Goal: Transaction & Acquisition: Purchase product/service

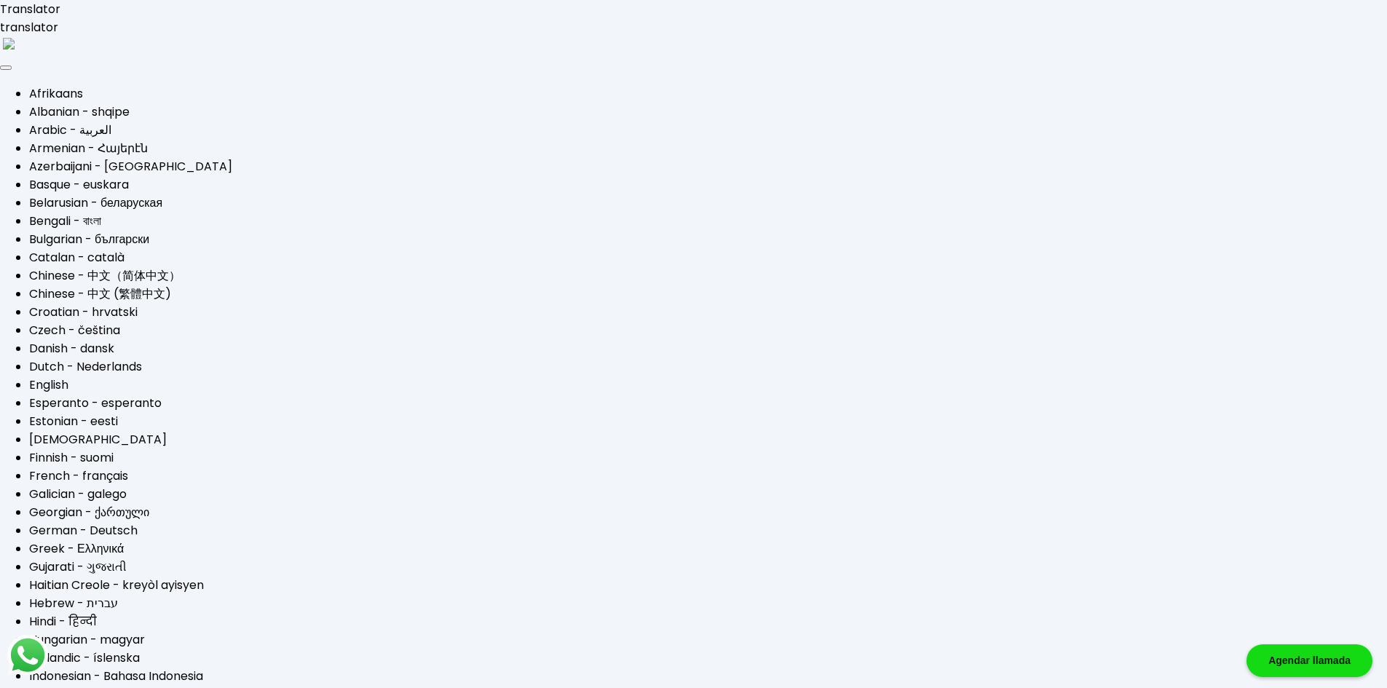
type input "[EMAIL_ADDRESS][DOMAIN_NAME]"
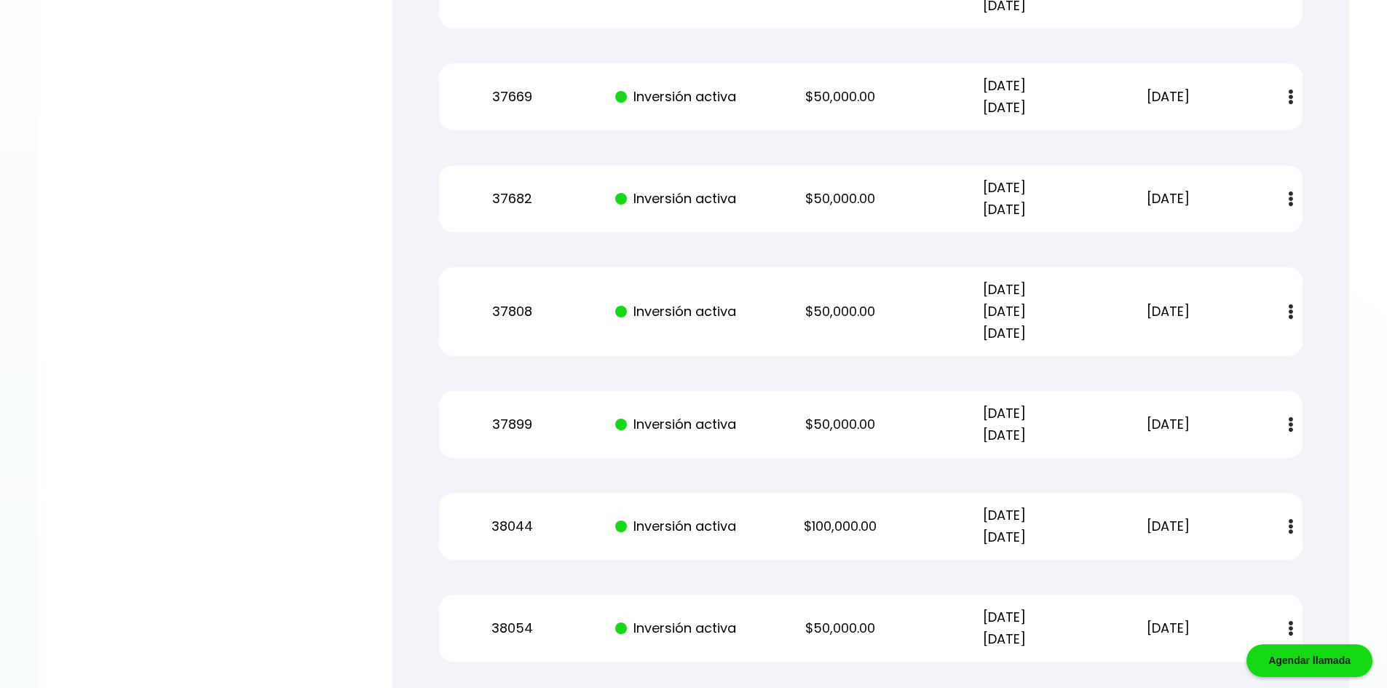
scroll to position [4357, 0]
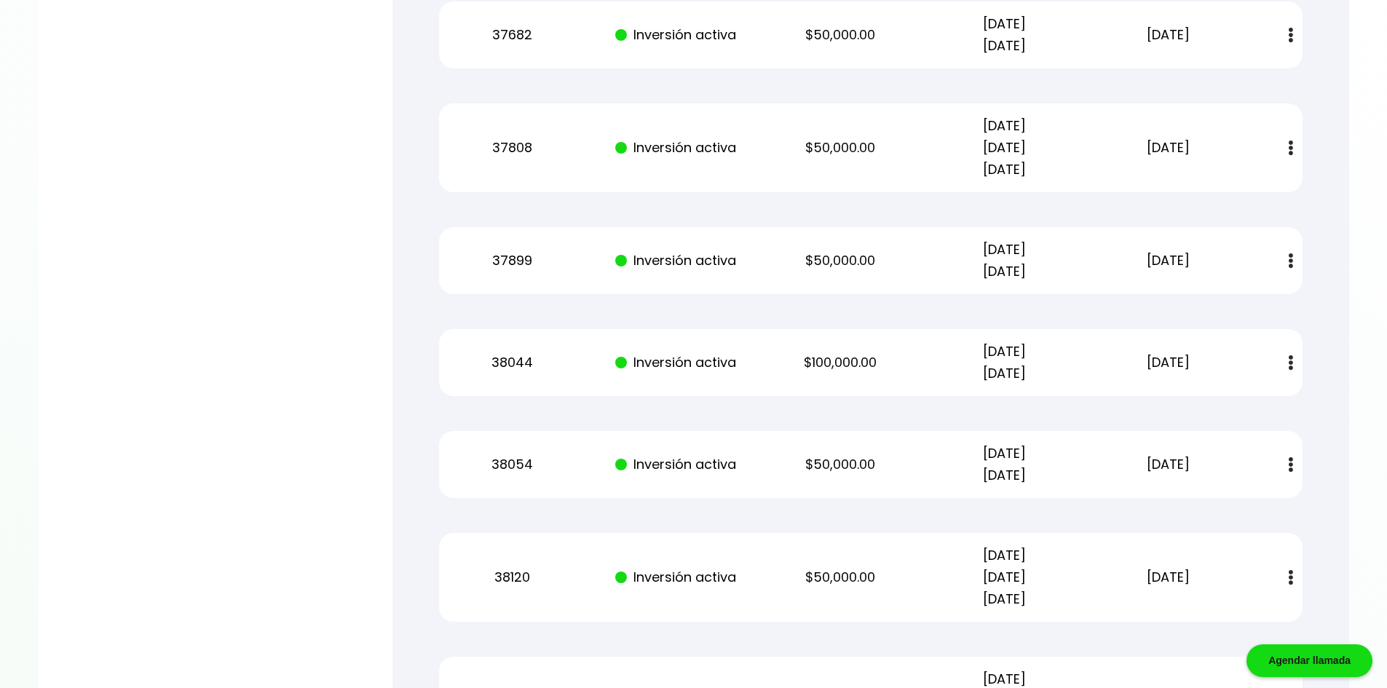
scroll to position [4188, 0]
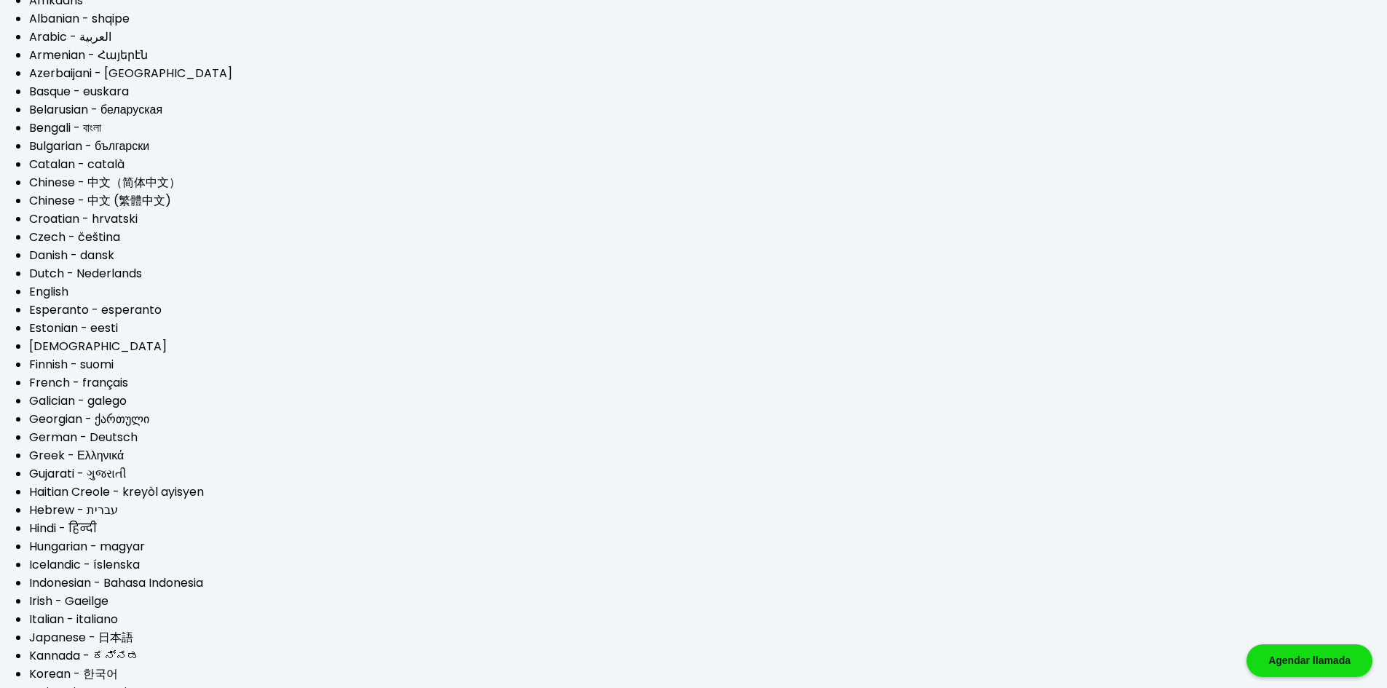
scroll to position [0, 0]
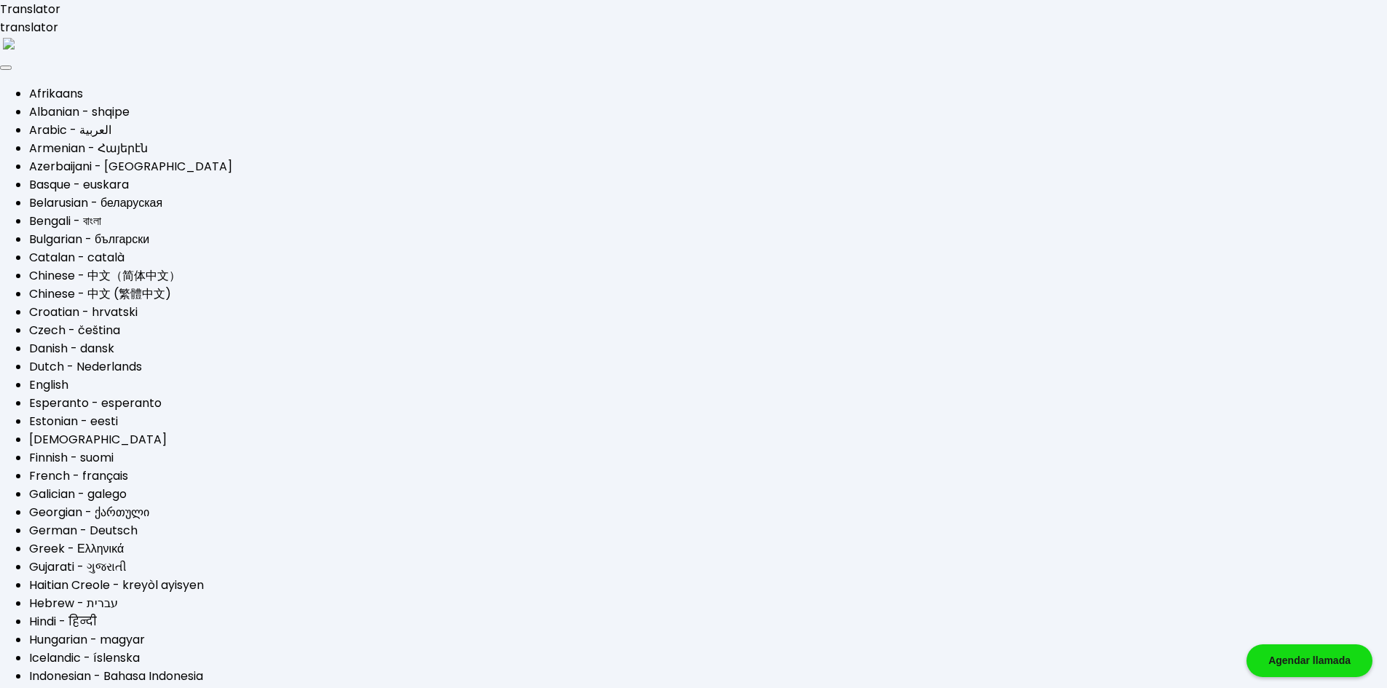
type input "[EMAIL_ADDRESS][DOMAIN_NAME]"
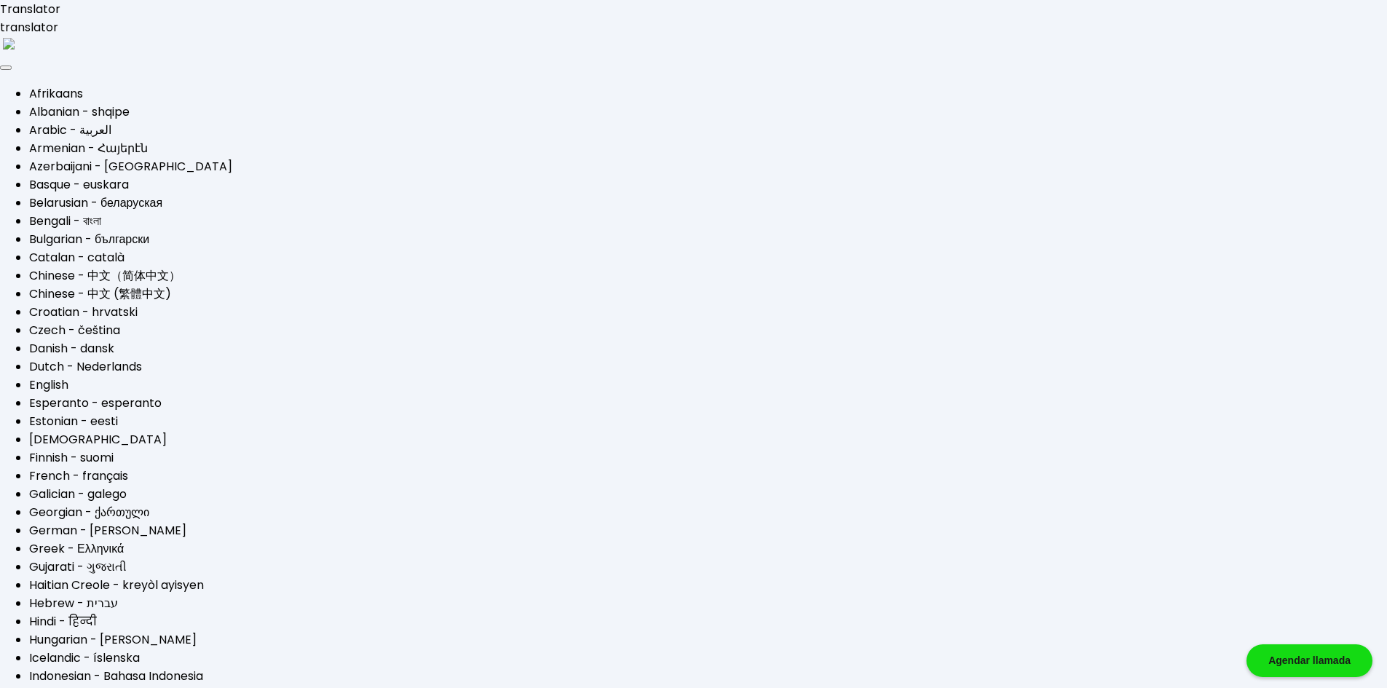
type input "$50,000"
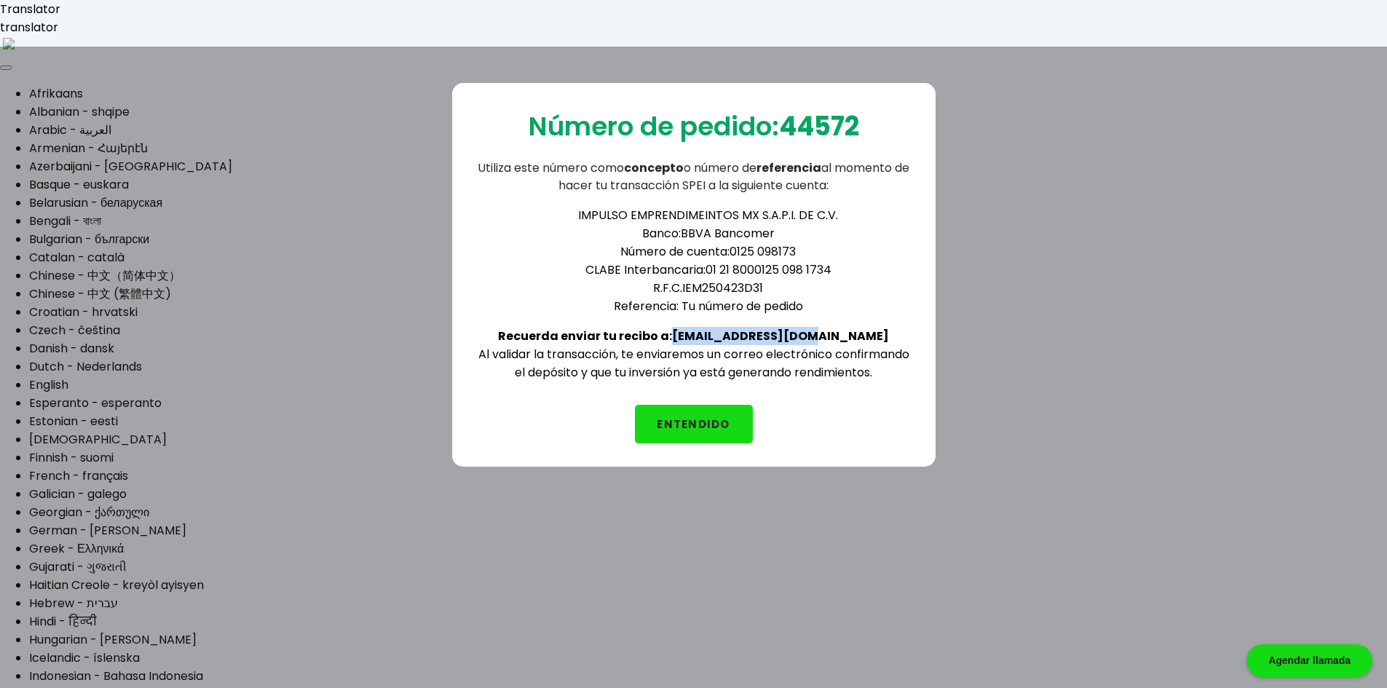
drag, startPoint x: 851, startPoint y: 338, endPoint x: 718, endPoint y: 343, distance: 133.3
click at [718, 343] on div "IMPULSO EMPRENDIMEINTOS MX S.A.P.I. DE C.V. Banco: BBVA Bancomer Número de cuen…" at bounding box center [693, 287] width 437 height 187
copy b "[EMAIL_ADDRESS][DOMAIN_NAME]"
click at [820, 123] on b "44572" at bounding box center [819, 126] width 80 height 37
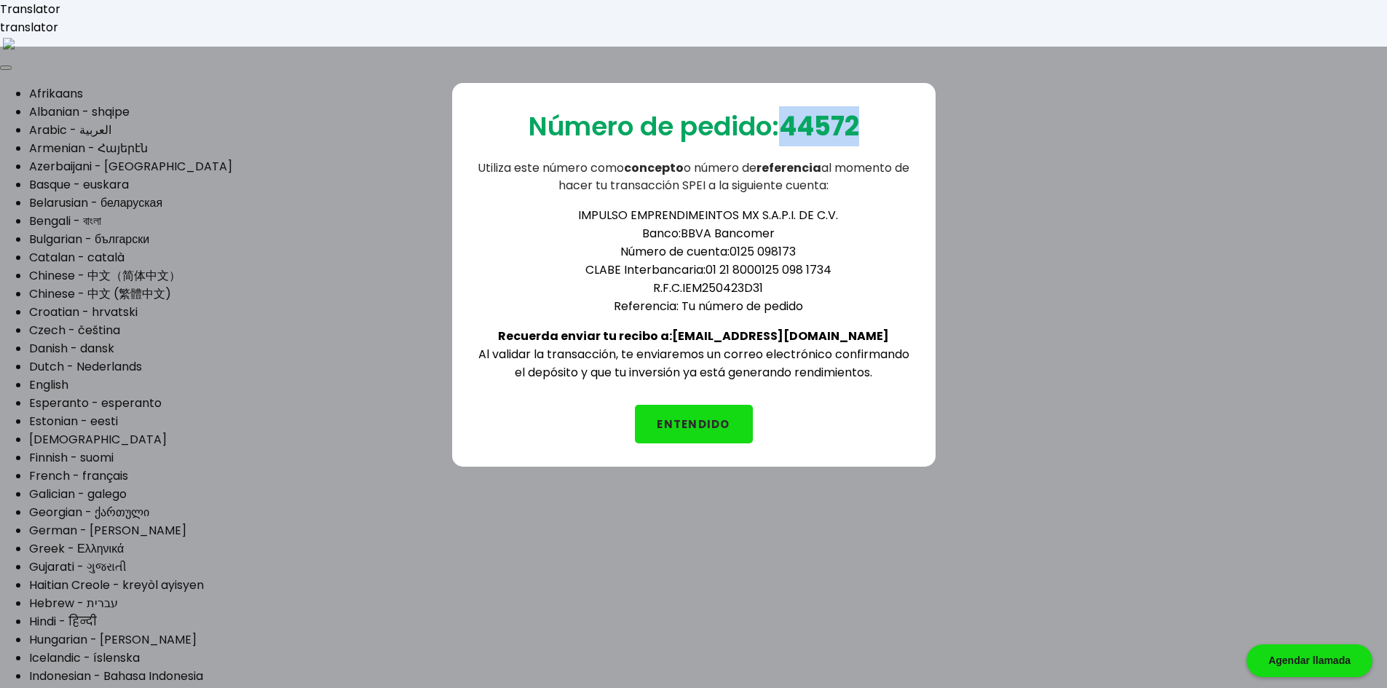
copy b "44572"
click at [725, 424] on button "ENTENDIDO" at bounding box center [694, 424] width 118 height 39
